Goal: Check status: Check status

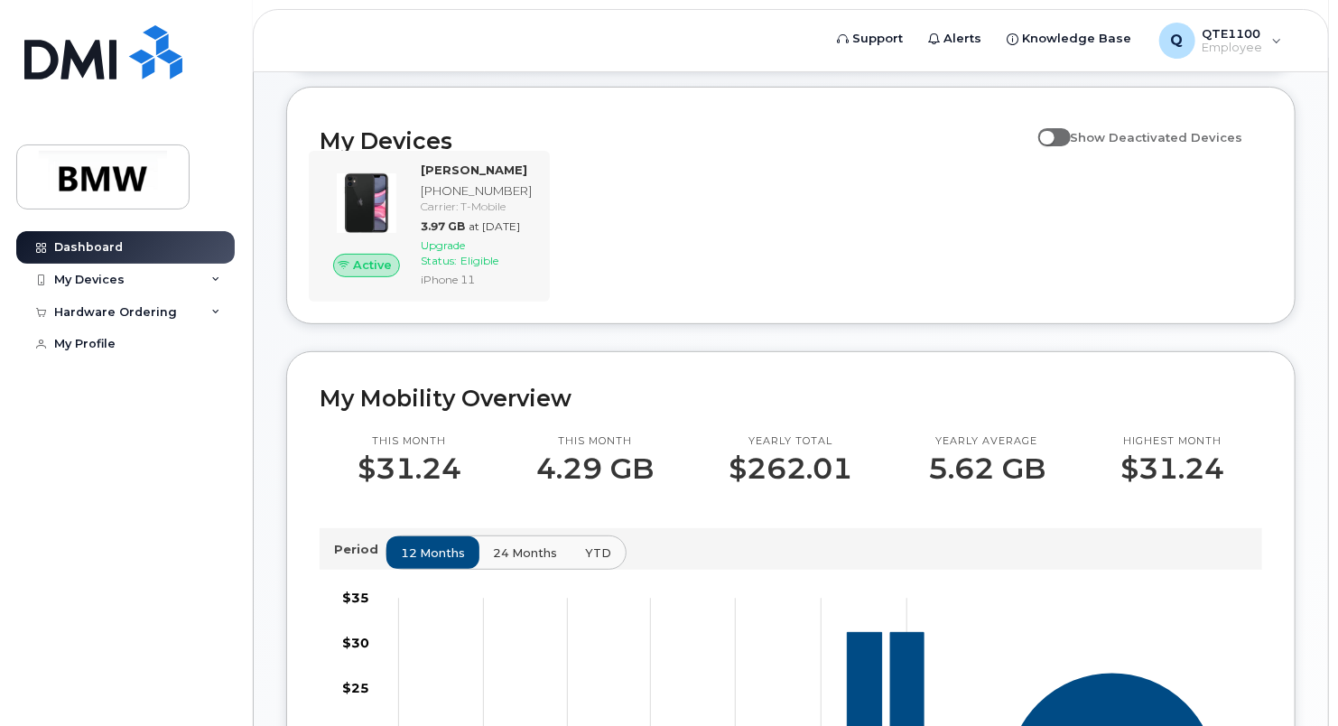
scroll to position [188, 0]
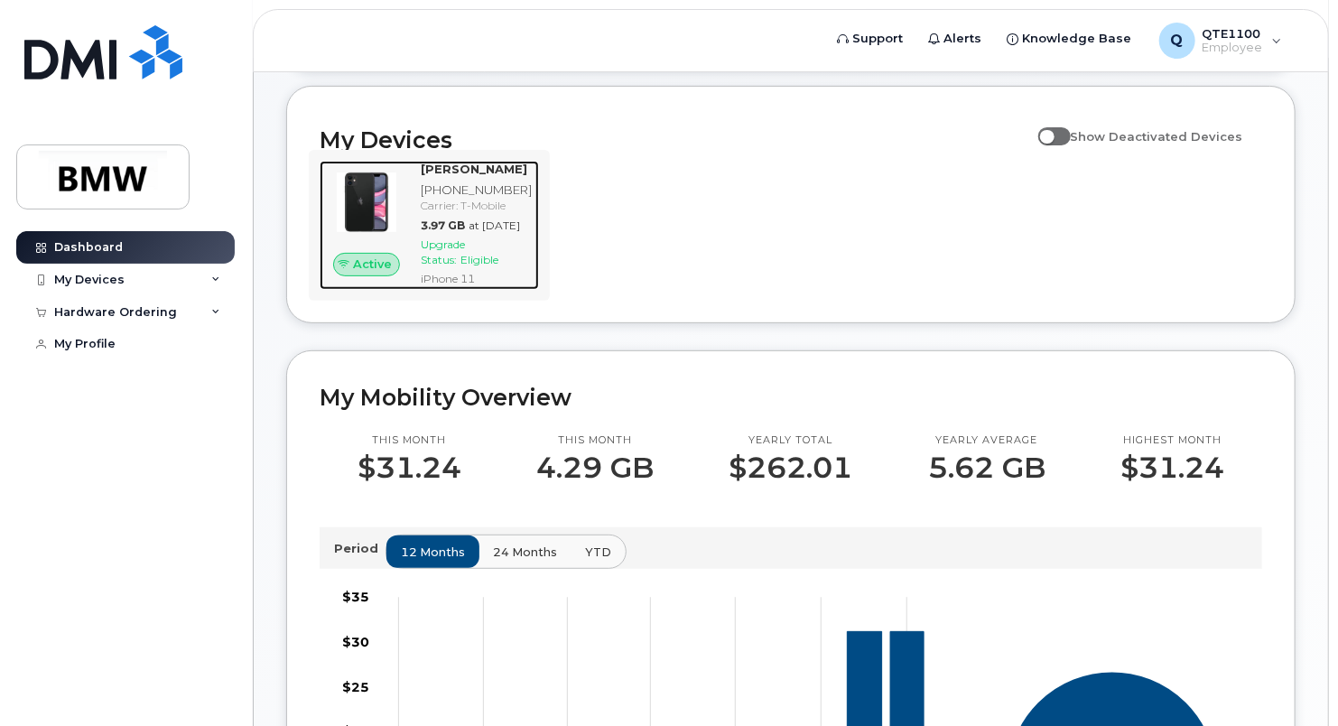
drag, startPoint x: 461, startPoint y: 264, endPoint x: 513, endPoint y: 219, distance: 68.5
click at [513, 199] on div "[PHONE_NUMBER]" at bounding box center [476, 190] width 111 height 17
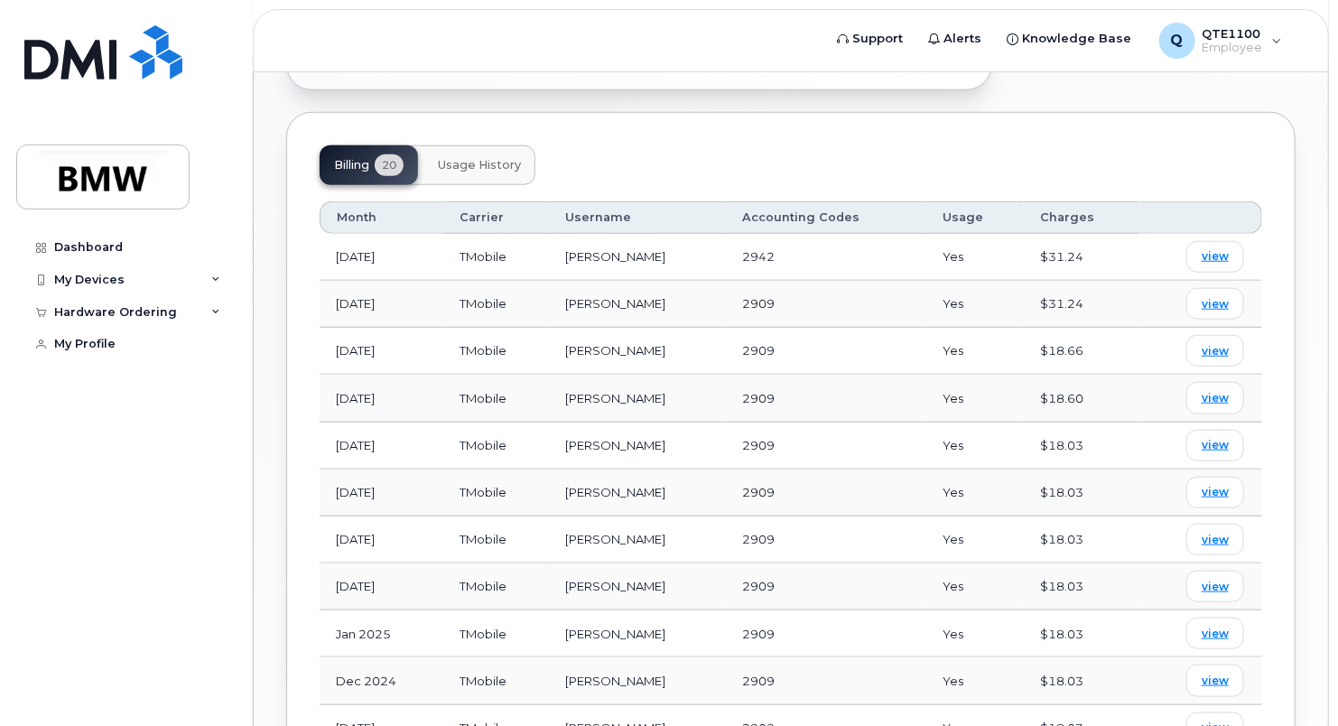
scroll to position [657, 0]
click at [671, 38] on header "Support Alerts Knowledge Base Q QTE1100 Employee English Français Sign out" at bounding box center [791, 40] width 1076 height 63
click at [469, 157] on span "Usage History" at bounding box center [479, 164] width 83 height 14
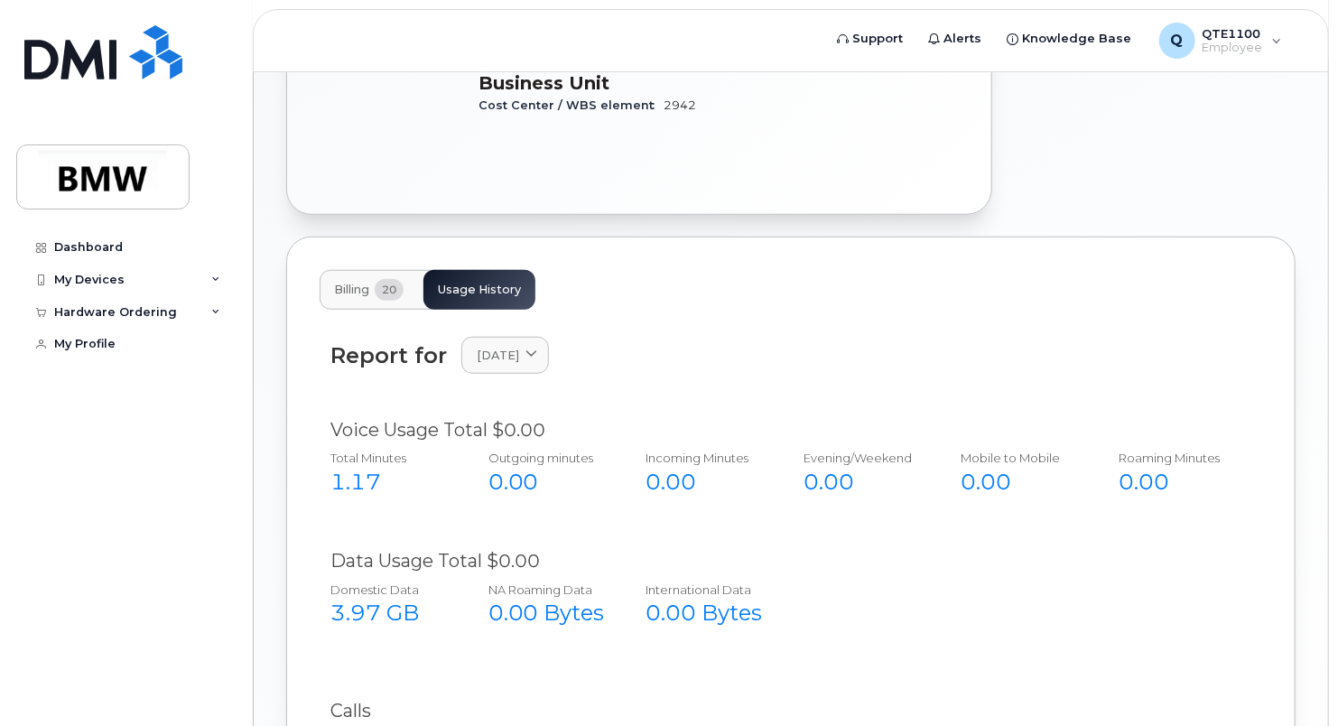
scroll to position [527, 0]
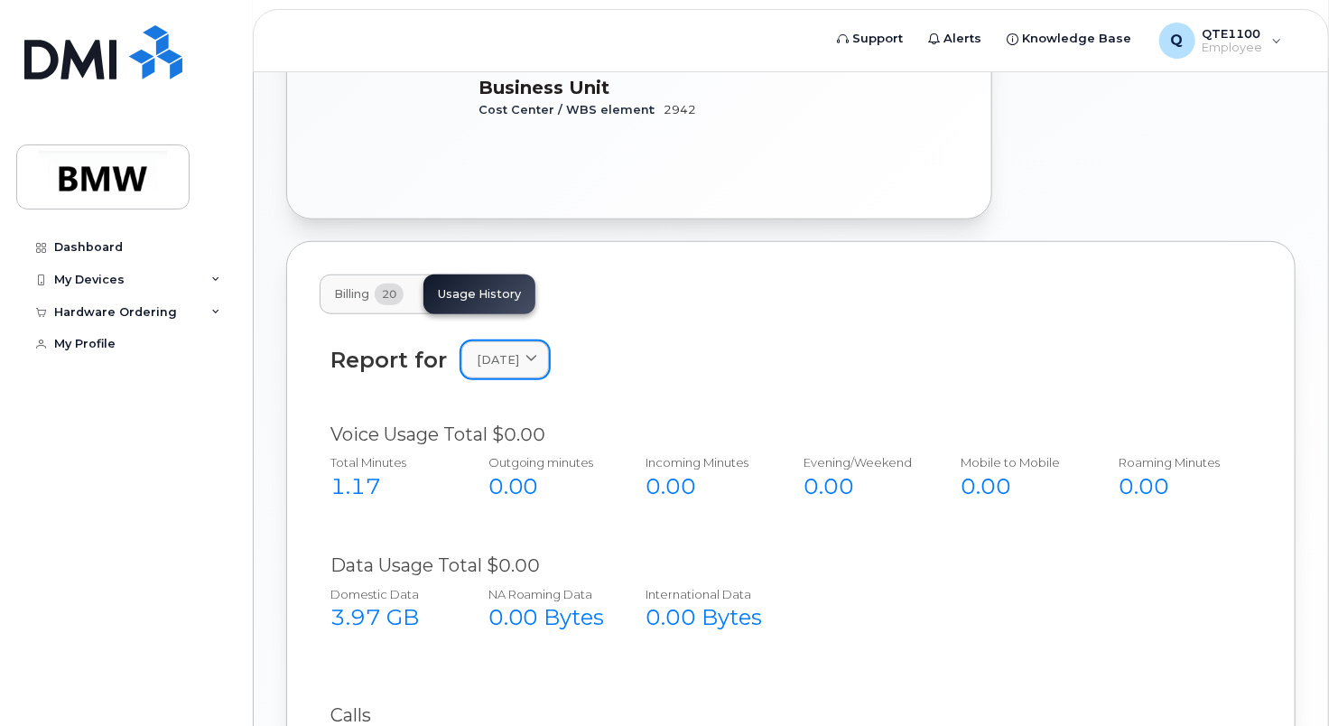
click at [497, 341] on link "[DATE]" at bounding box center [505, 359] width 88 height 37
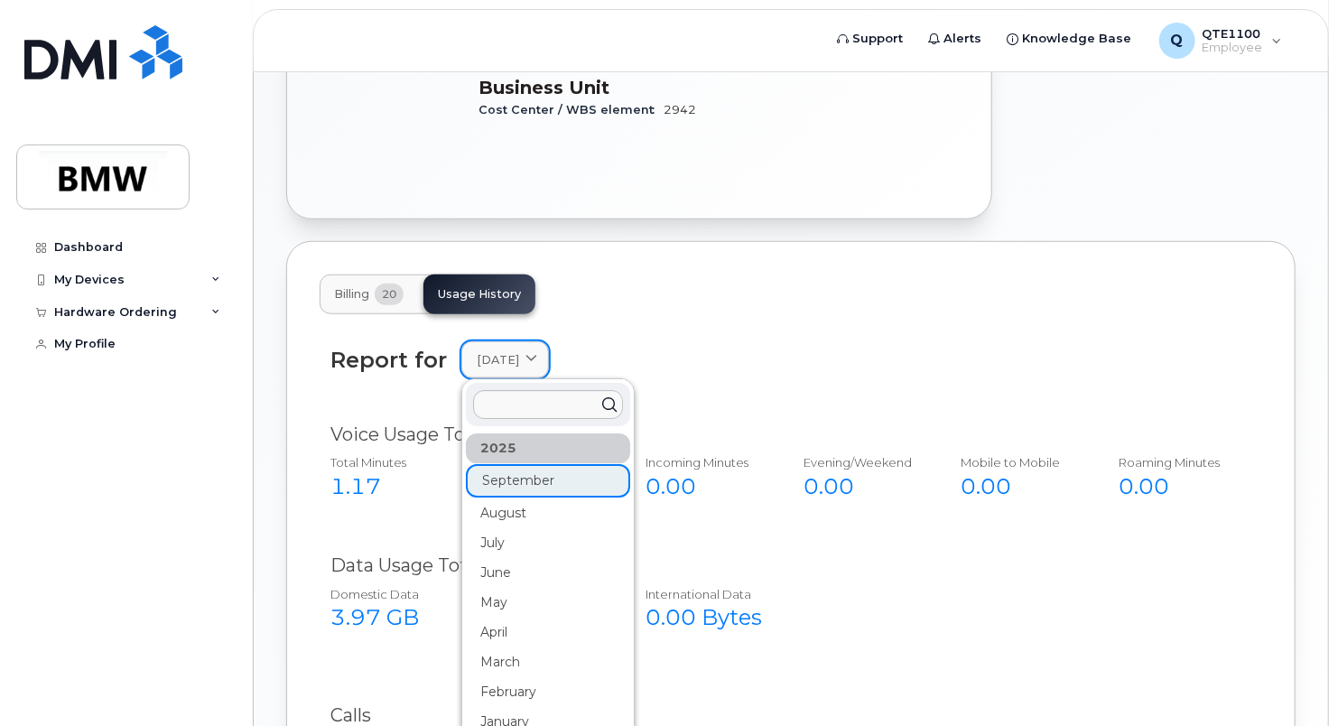
click at [497, 341] on link "[DATE]" at bounding box center [505, 359] width 88 height 37
click at [658, 275] on div "Billing 20 Usage History" at bounding box center [791, 295] width 943 height 40
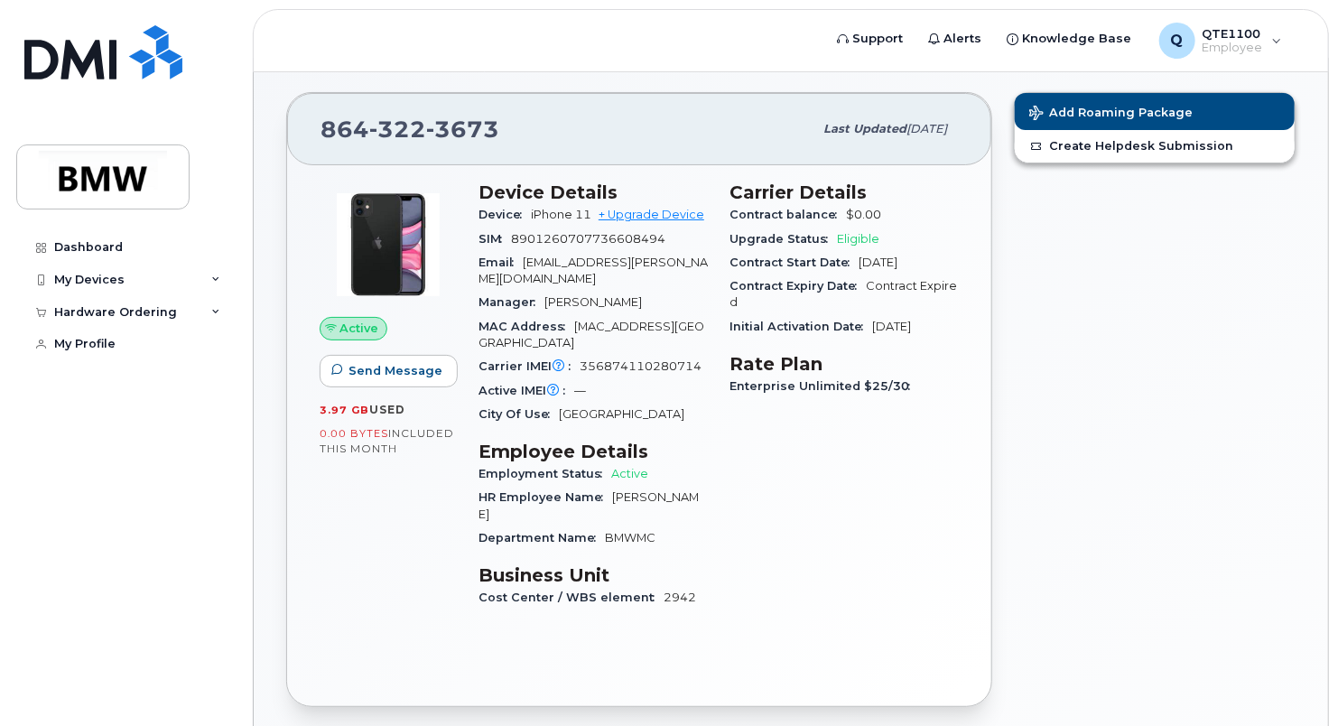
scroll to position [0, 0]
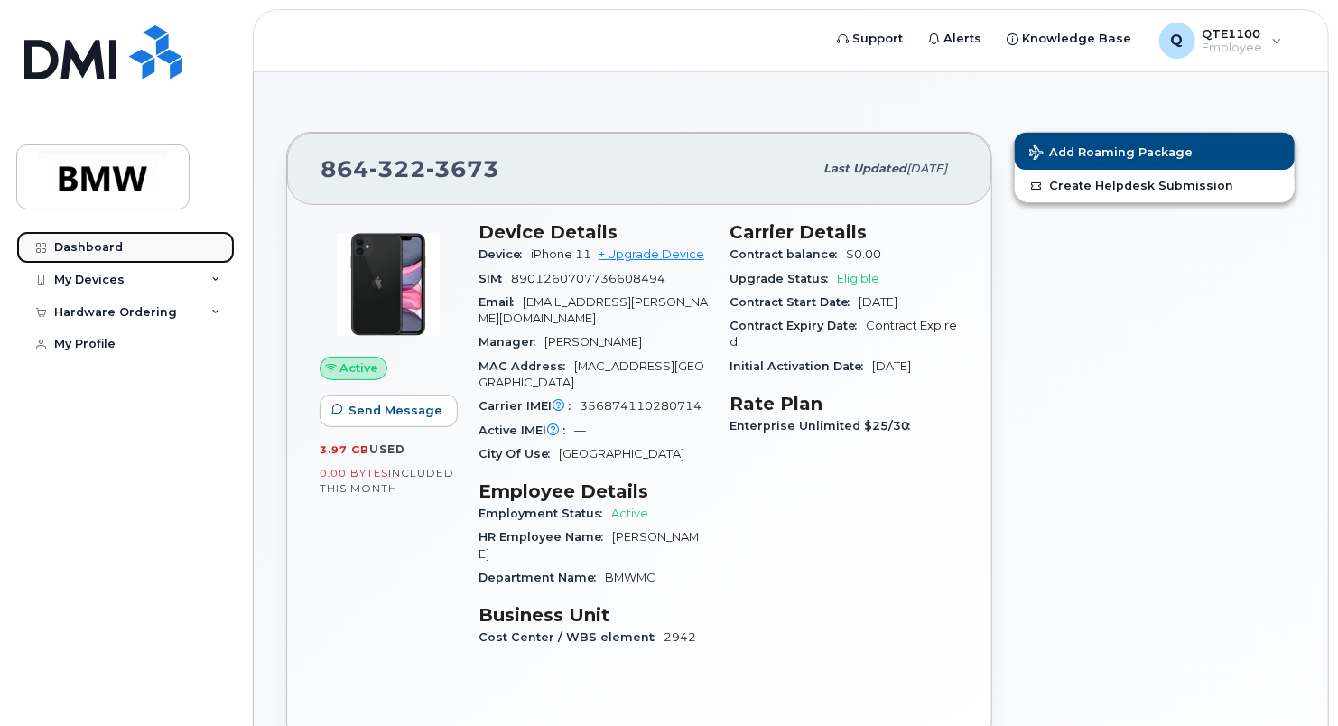
click at [87, 249] on div "Dashboard" at bounding box center [88, 247] width 69 height 14
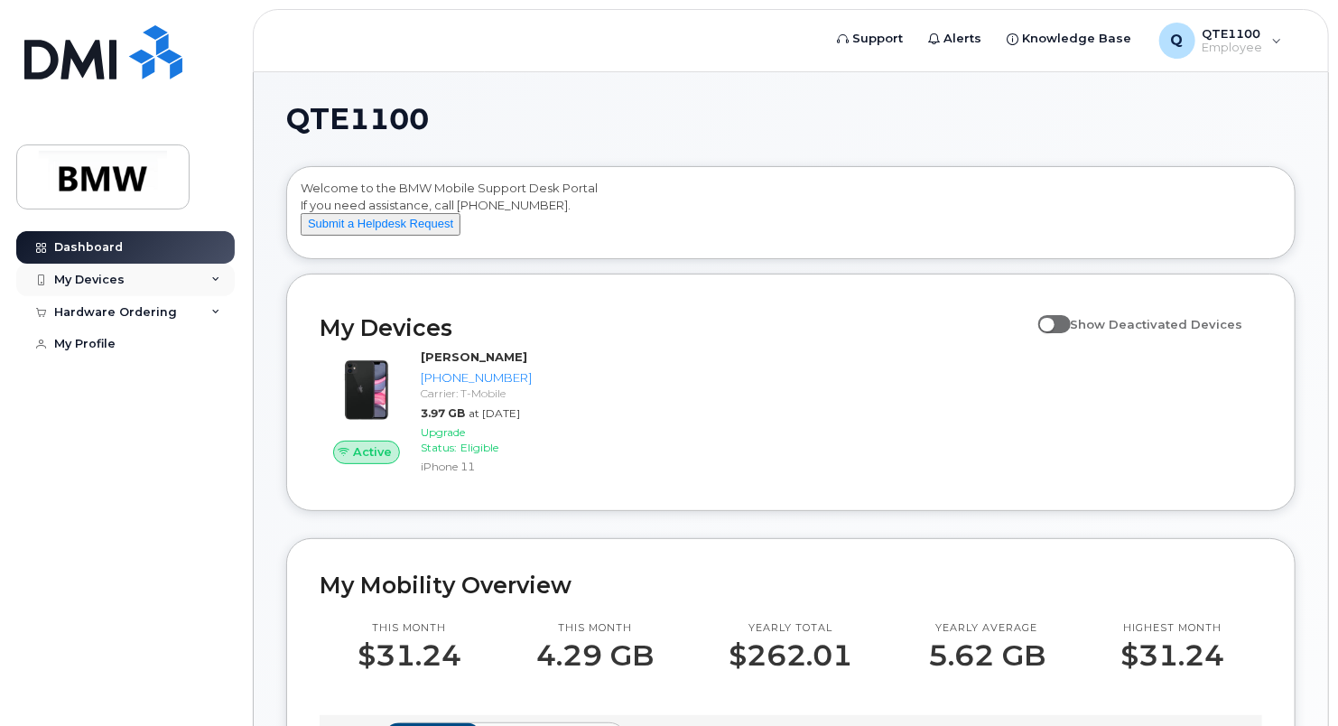
click at [215, 285] on div "My Devices" at bounding box center [125, 280] width 219 height 33
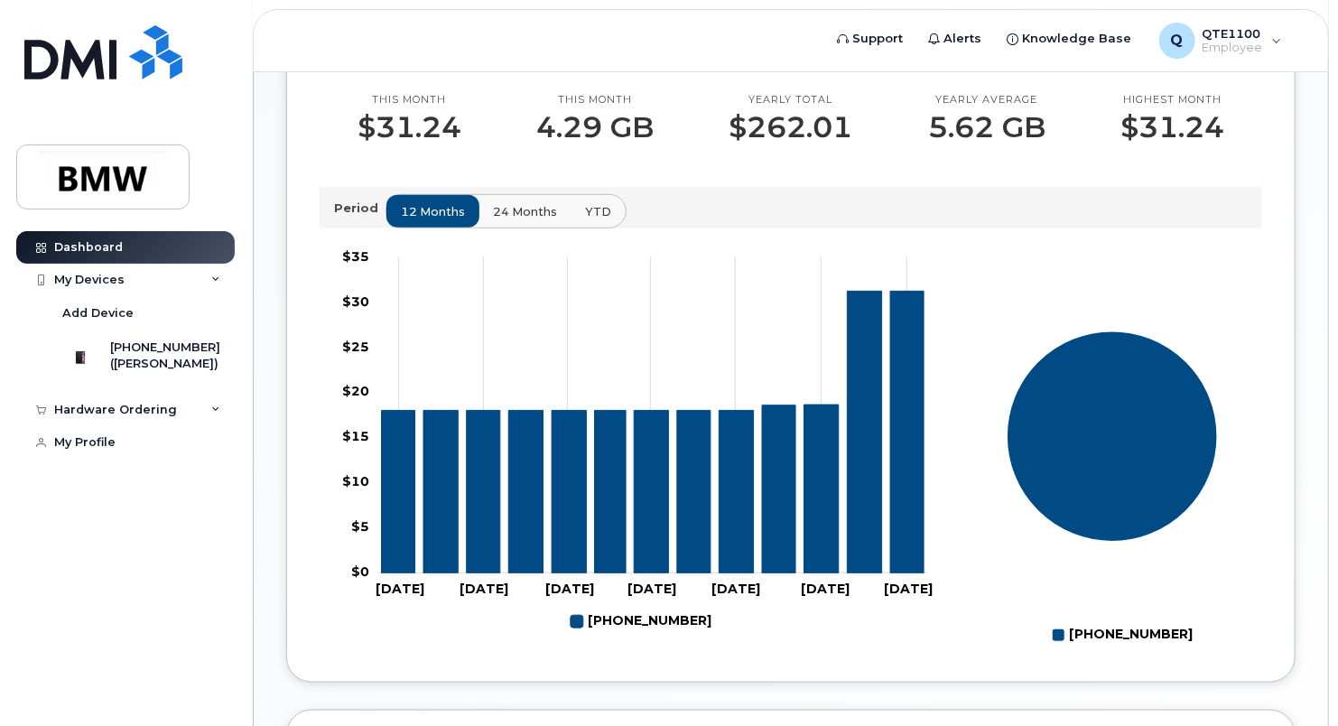
scroll to position [524, 0]
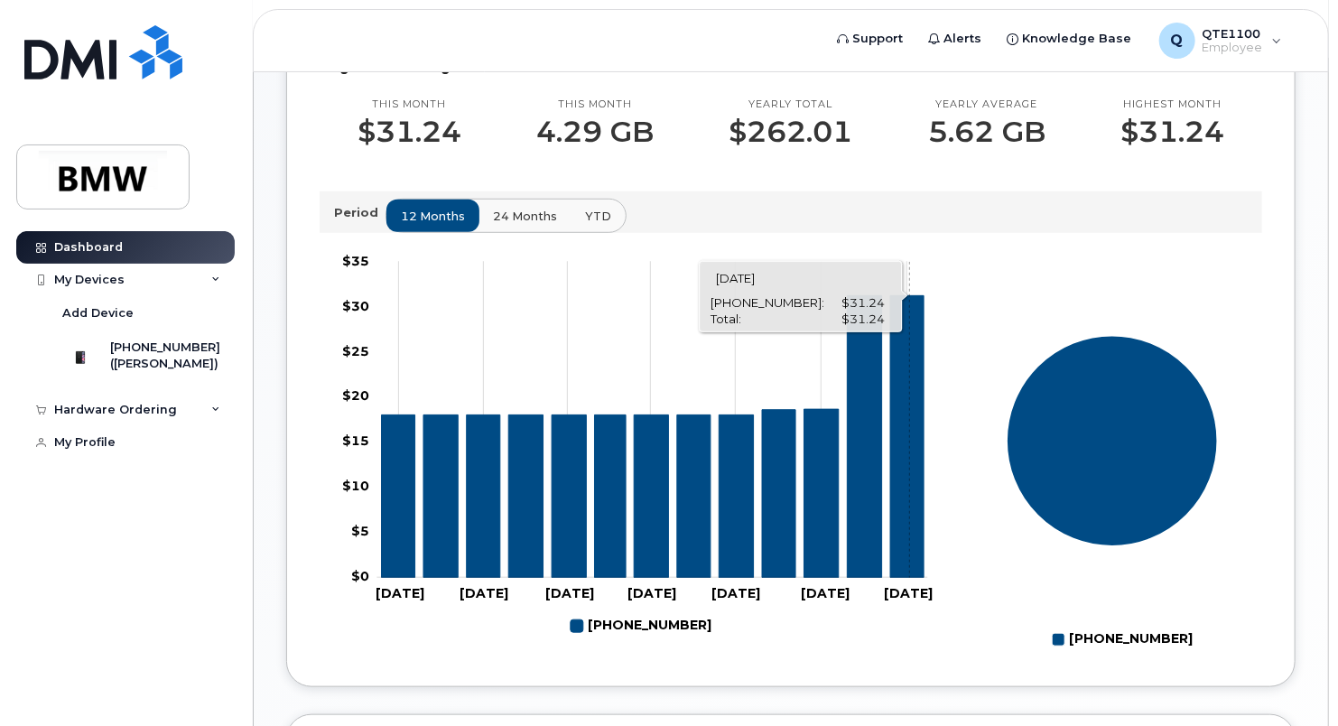
click at [909, 456] on icon "864-322-3673" at bounding box center [906, 436] width 33 height 282
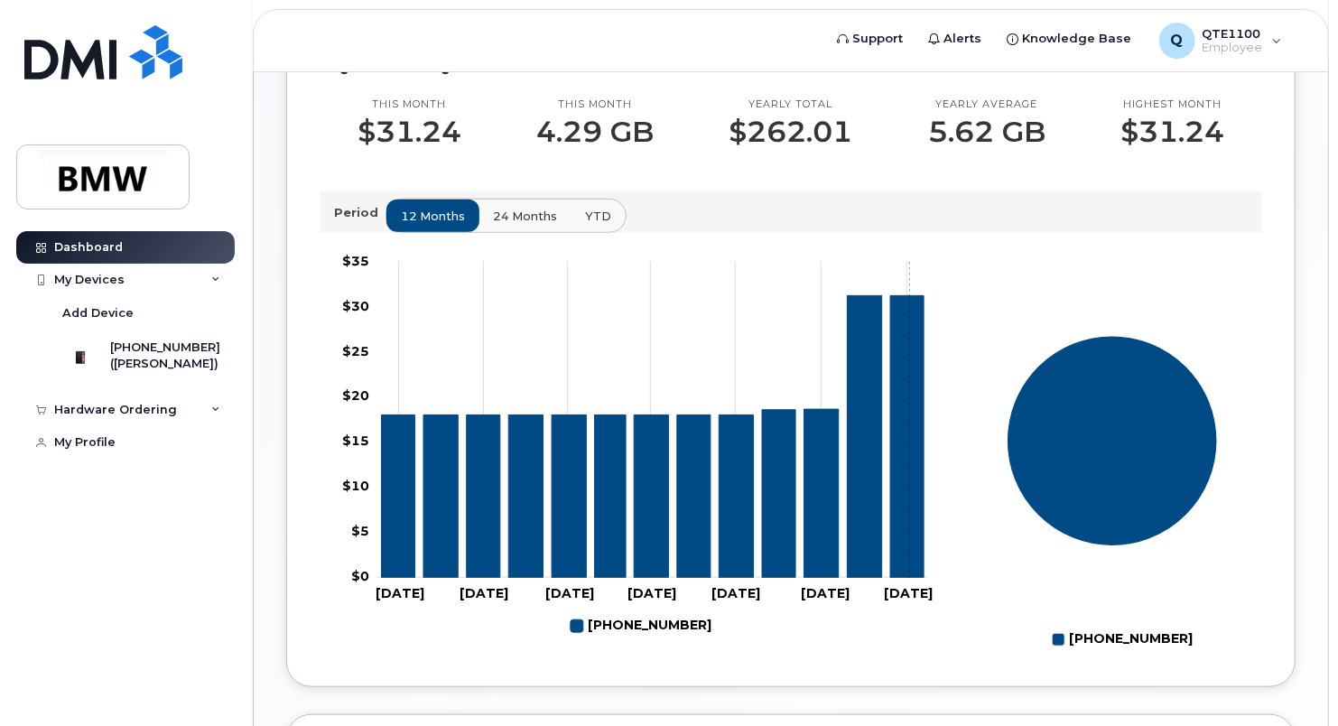
click at [909, 456] on icon "864-322-3673" at bounding box center [906, 436] width 33 height 282
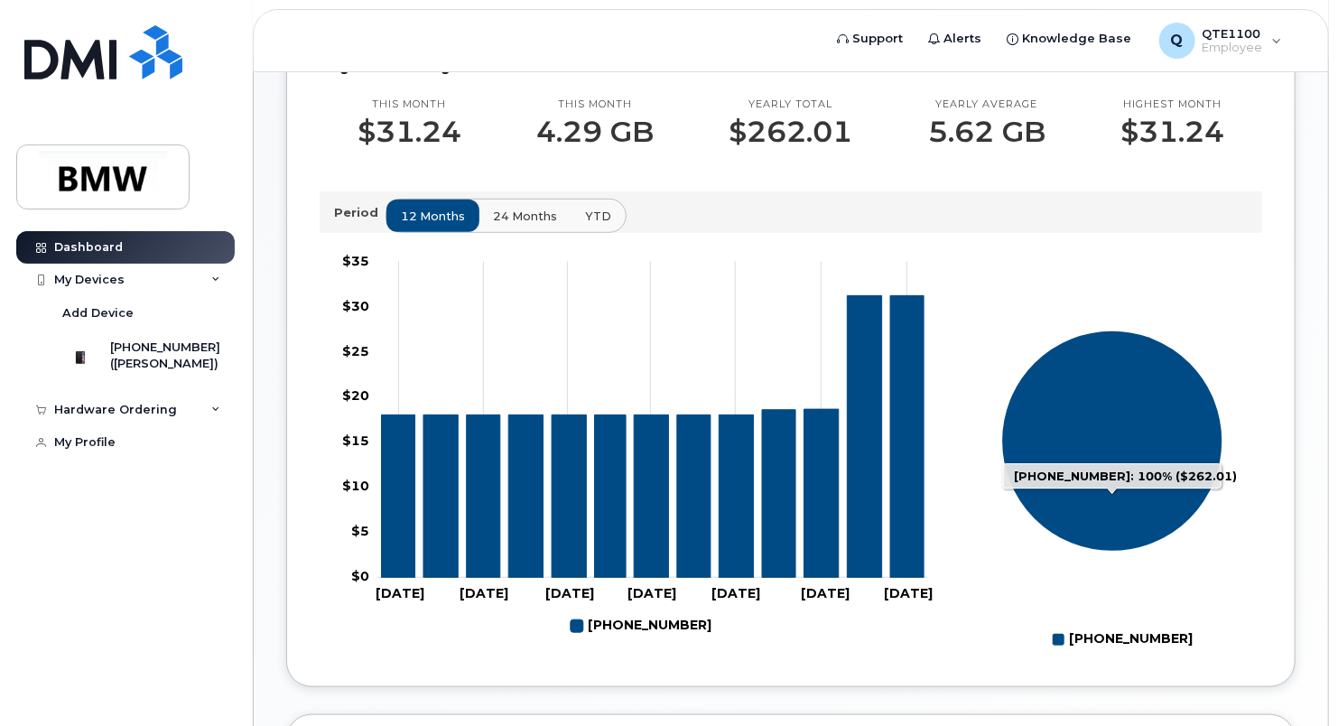
click at [1109, 455] on icon "864-322-3673: 100%" at bounding box center [1112, 440] width 221 height 221
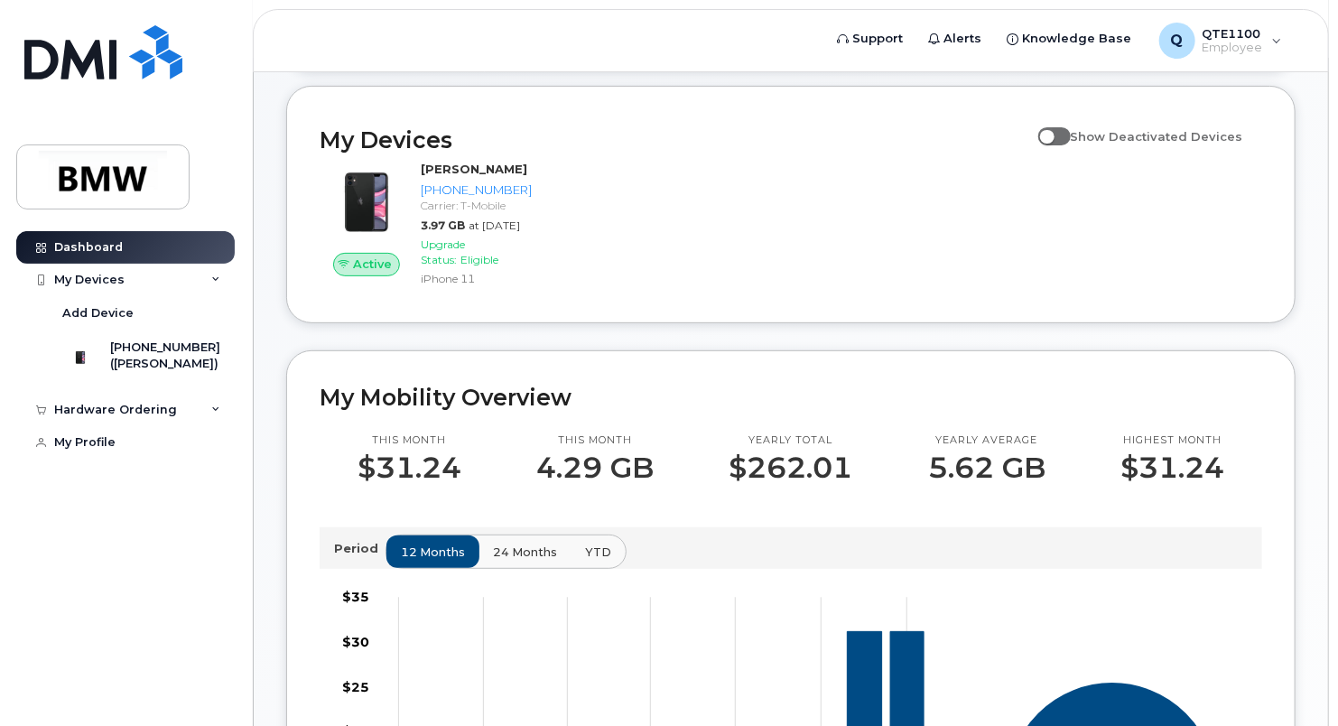
scroll to position [188, 0]
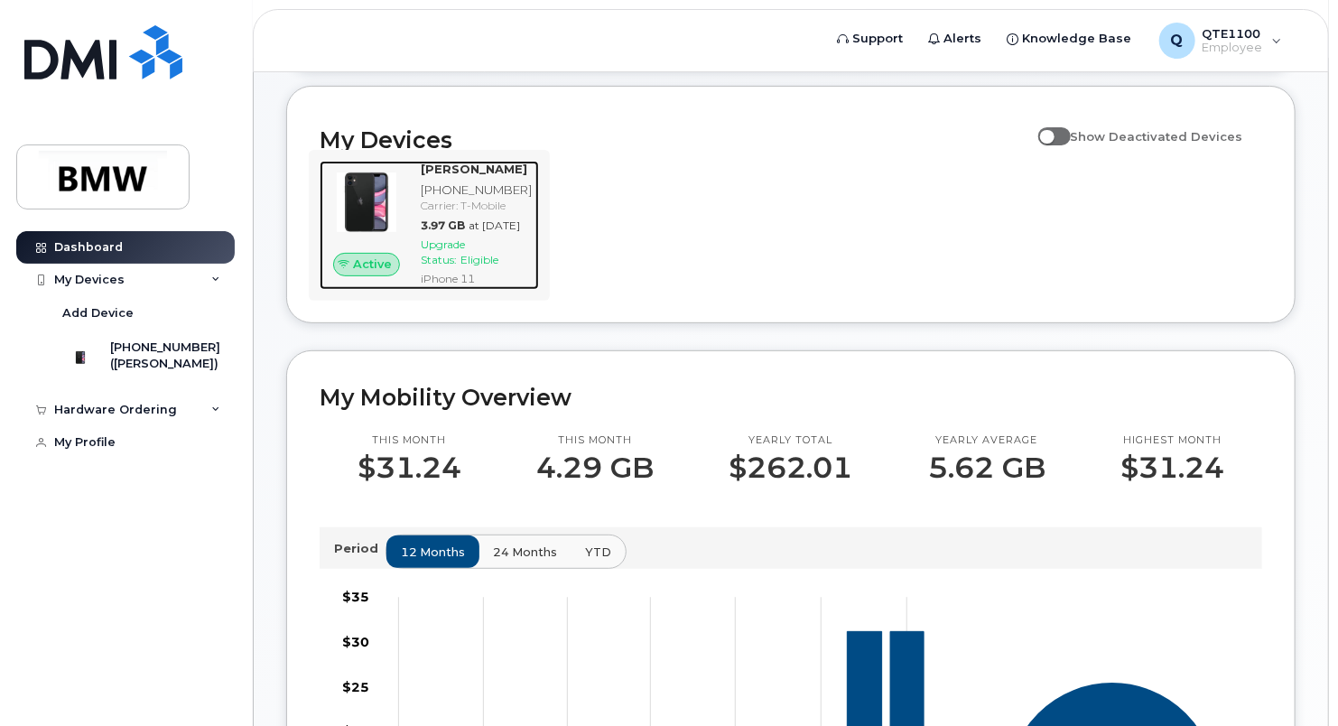
click at [399, 235] on img at bounding box center [366, 202] width 65 height 65
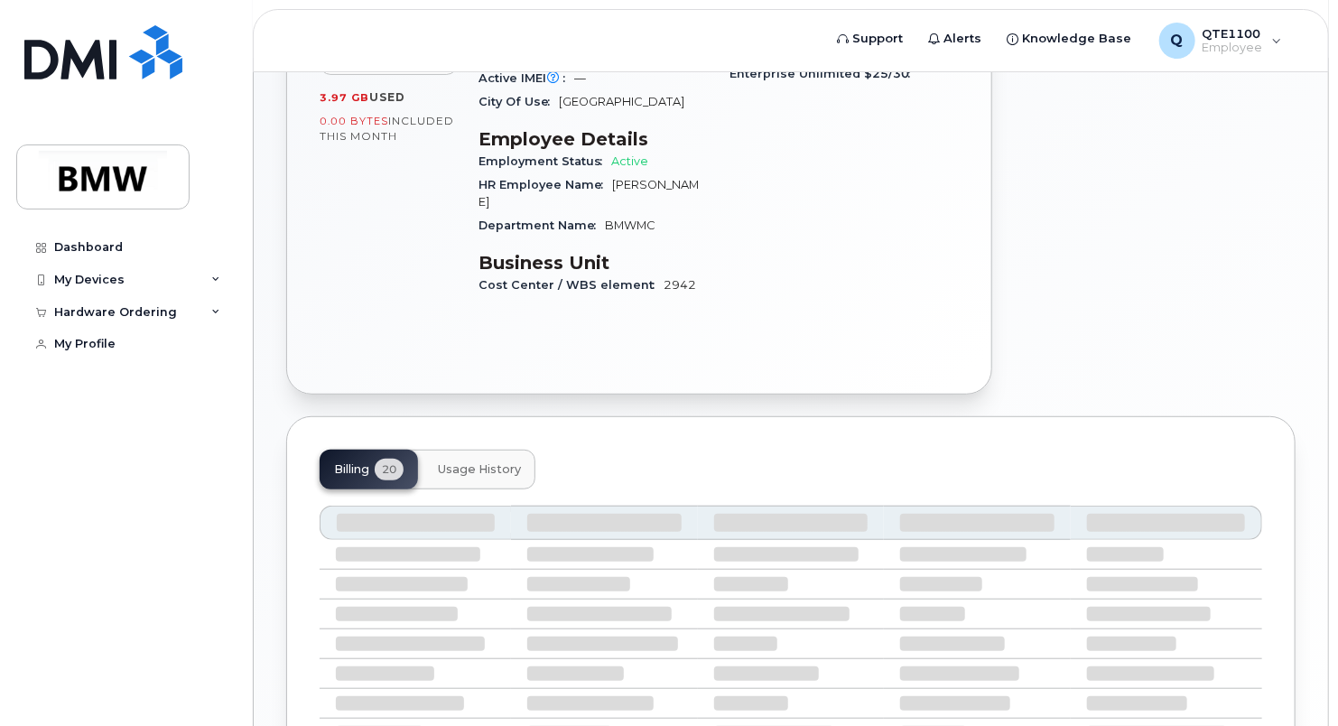
scroll to position [462, 0]
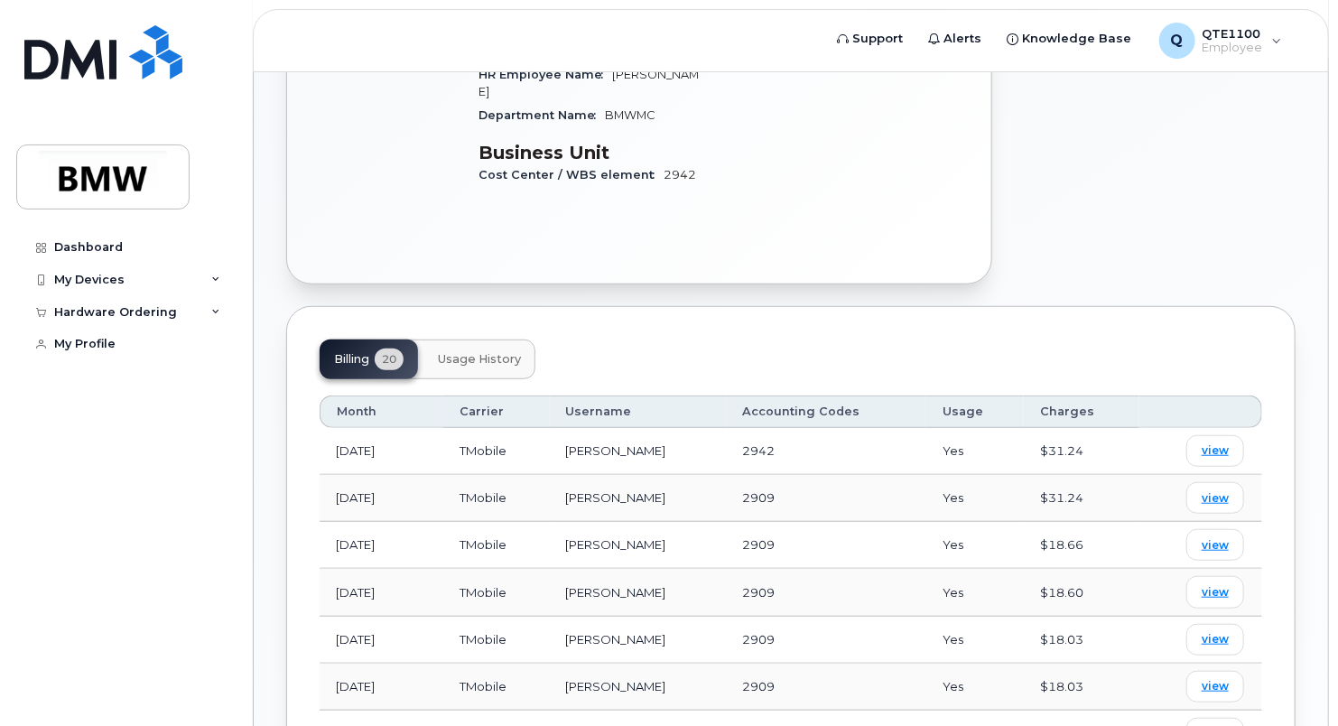
click at [444, 352] on span "Usage History" at bounding box center [479, 359] width 83 height 14
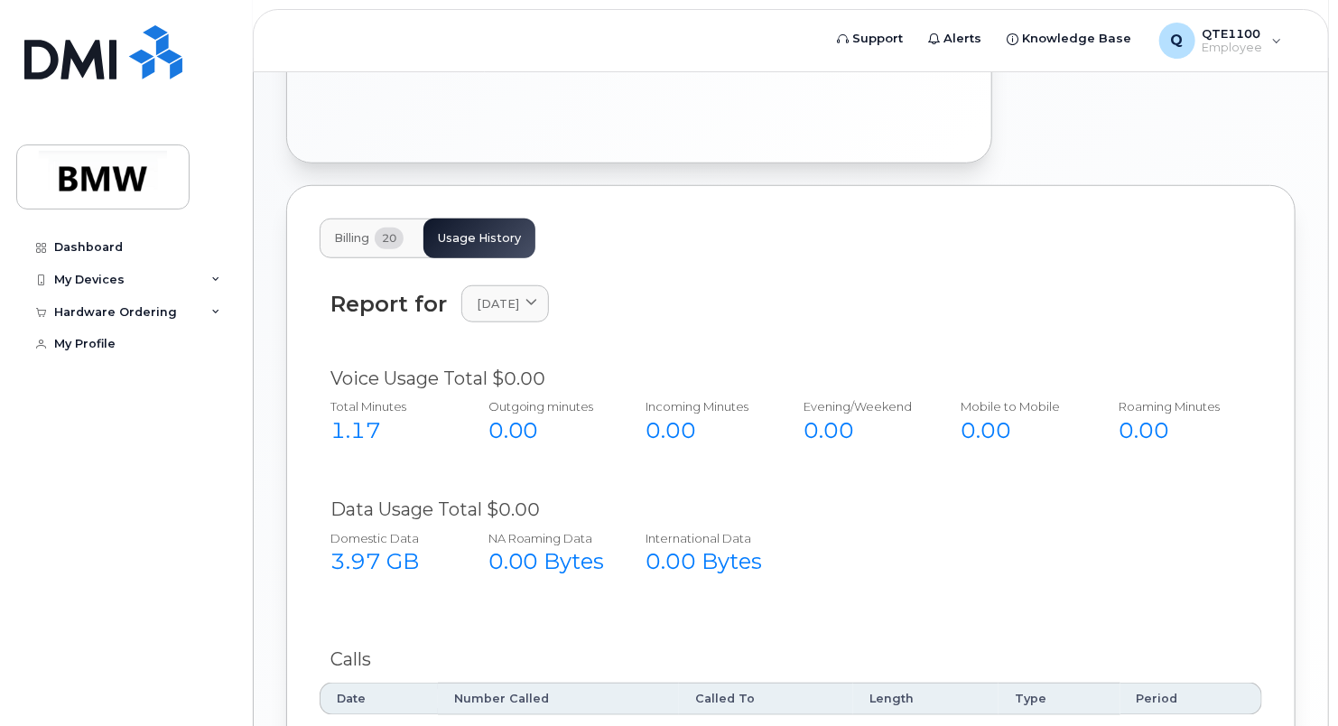
scroll to position [581, 0]
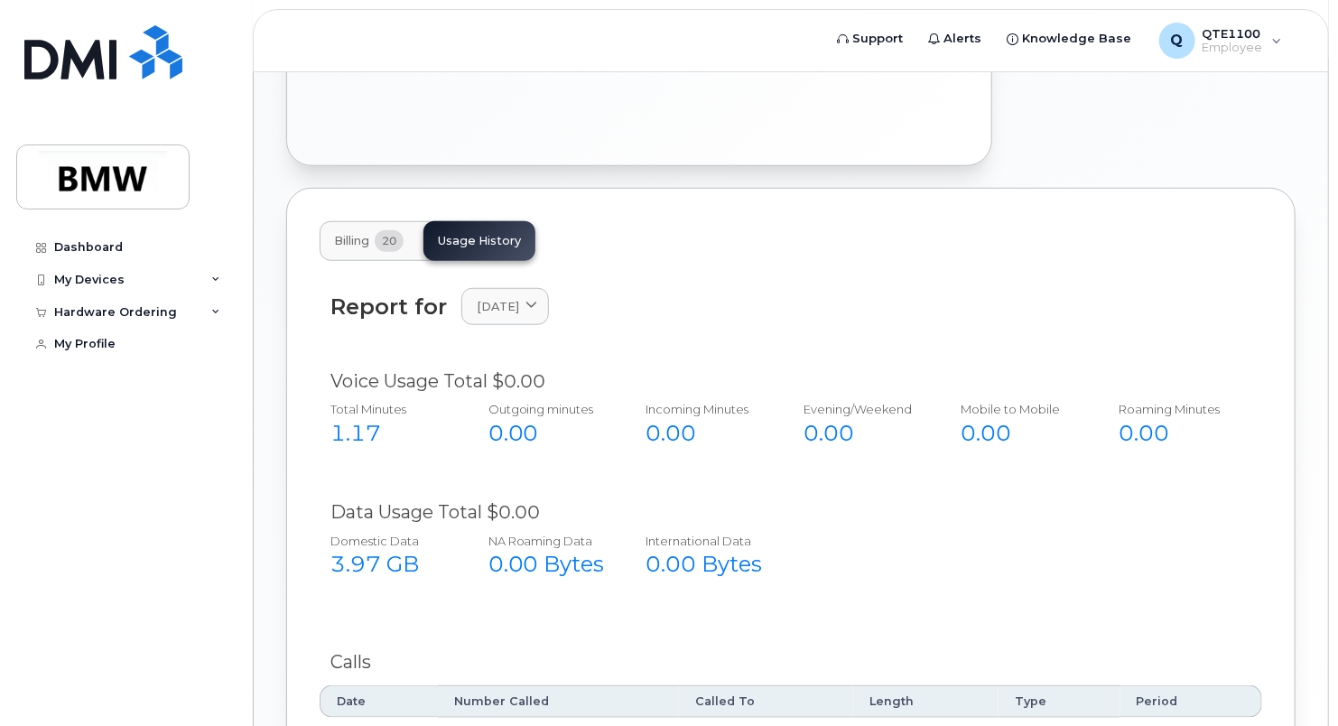
click at [369, 221] on button "Billing 20" at bounding box center [369, 241] width 98 height 40
